Goal: Information Seeking & Learning: Understand process/instructions

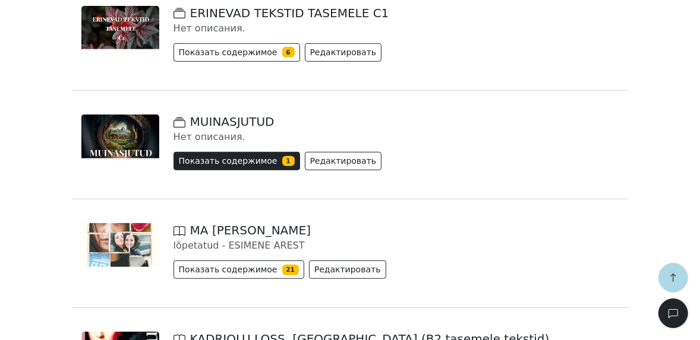
click at [194, 158] on button "Показать содержимое 1" at bounding box center [237, 161] width 127 height 18
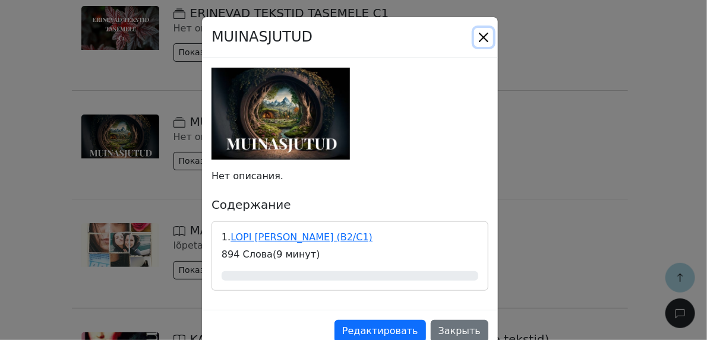
click at [480, 39] on button "Close" at bounding box center [483, 37] width 19 height 19
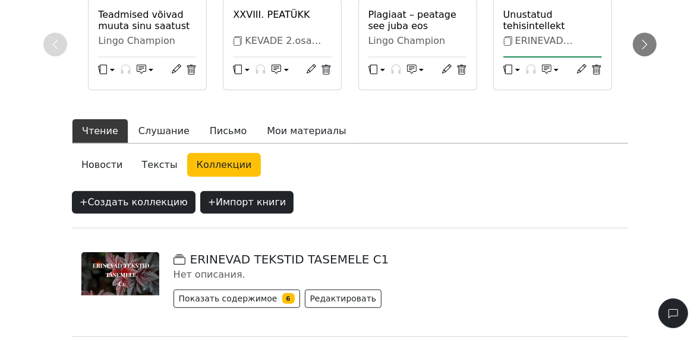
scroll to position [143, 0]
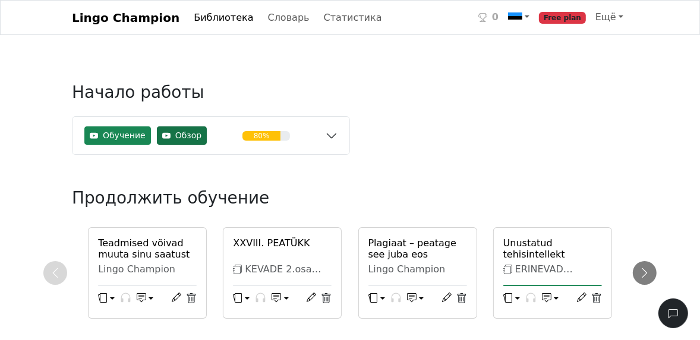
click at [168, 134] on button "Обзор" at bounding box center [182, 136] width 51 height 18
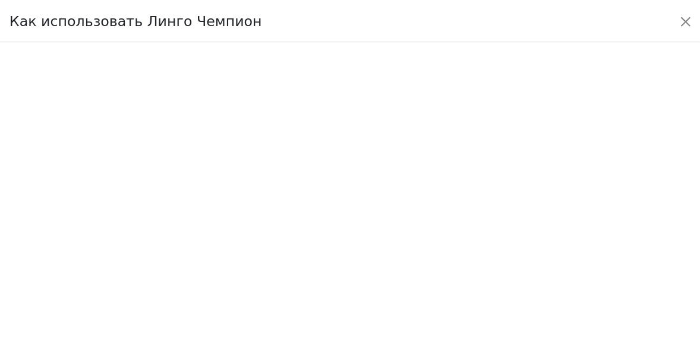
scroll to position [102, 0]
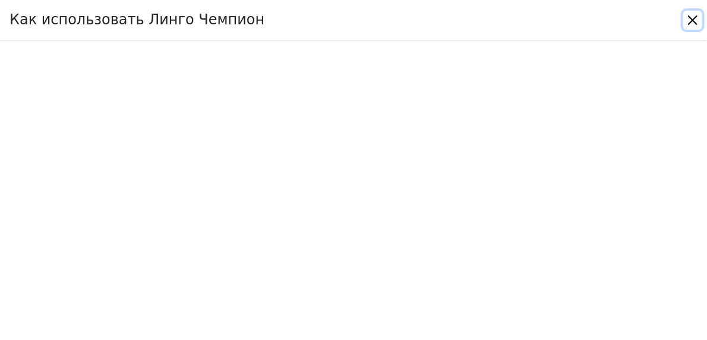
drag, startPoint x: 695, startPoint y: 21, endPoint x: 703, endPoint y: 16, distance: 9.6
click at [694, 21] on button "Close" at bounding box center [692, 20] width 19 height 19
click at [689, 21] on button "Close" at bounding box center [692, 20] width 19 height 19
click at [699, 16] on div "Как использовать Линго Чемпион" at bounding box center [353, 20] width 707 height 41
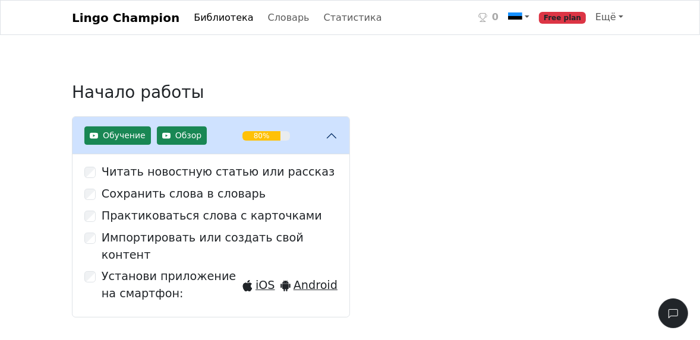
scroll to position [208, 0]
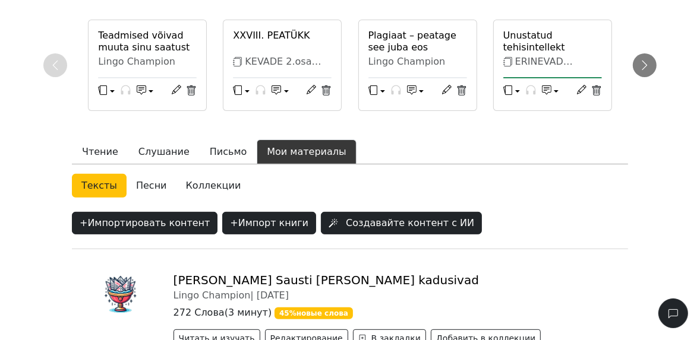
scroll to position [0, 0]
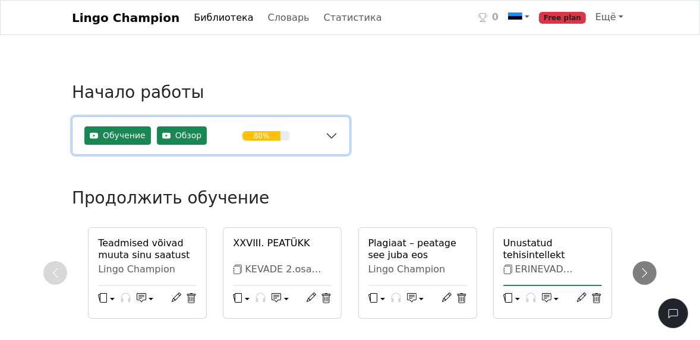
click at [328, 134] on button "Обучение Обзор 80%" at bounding box center [210, 135] width 277 height 37
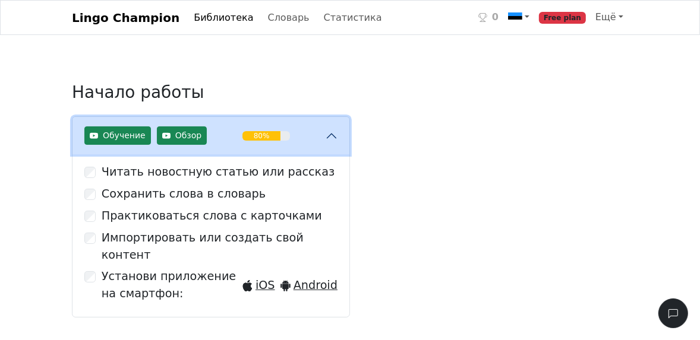
click at [329, 133] on button "Обучение Обзор 80%" at bounding box center [210, 135] width 277 height 37
